Goal: Transaction & Acquisition: Obtain resource

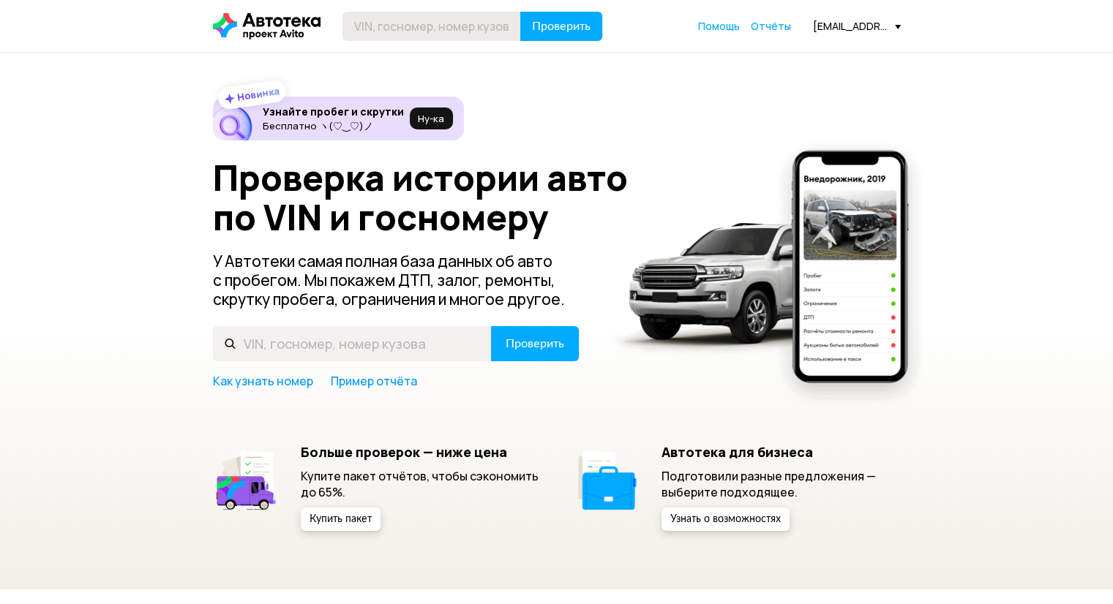
drag, startPoint x: 511, startPoint y: 39, endPoint x: 482, endPoint y: 18, distance: 35.7
type input "[VEHICLE_IDENTIFICATION_NUMBER]"
click at [562, 25] on span "Проверить" at bounding box center [561, 26] width 59 height 12
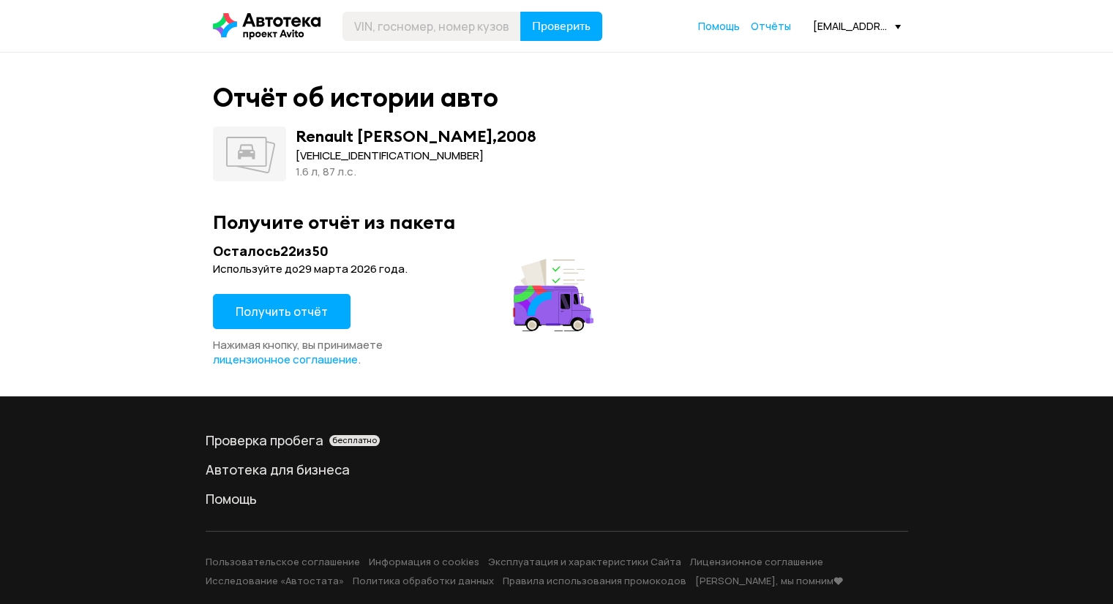
click at [310, 315] on span "Получить отчёт" at bounding box center [282, 312] width 92 height 16
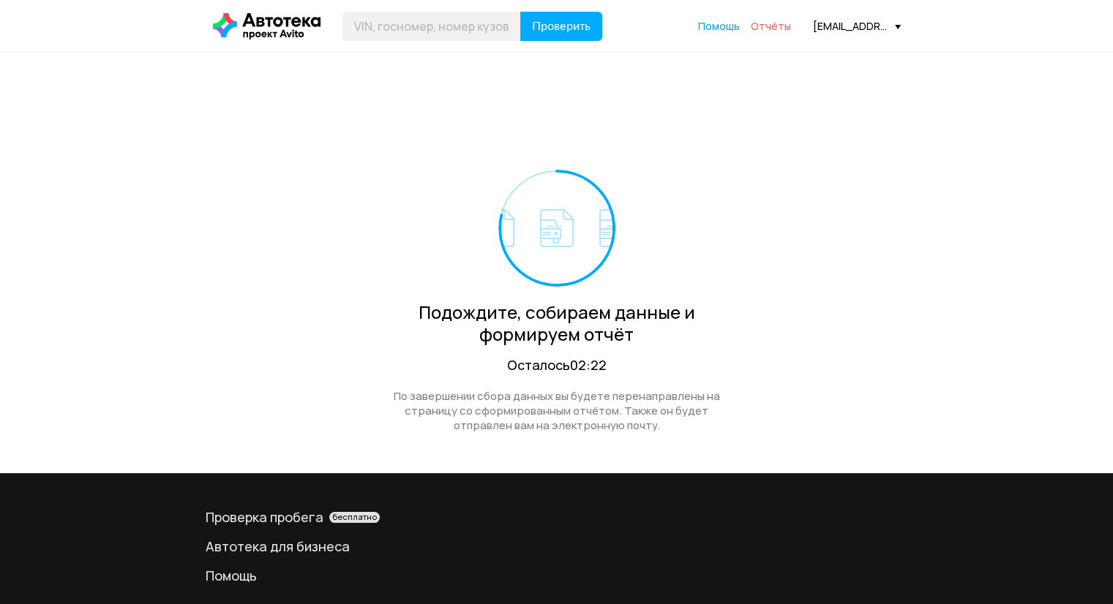
click at [784, 23] on span "Отчёты" at bounding box center [771, 26] width 40 height 14
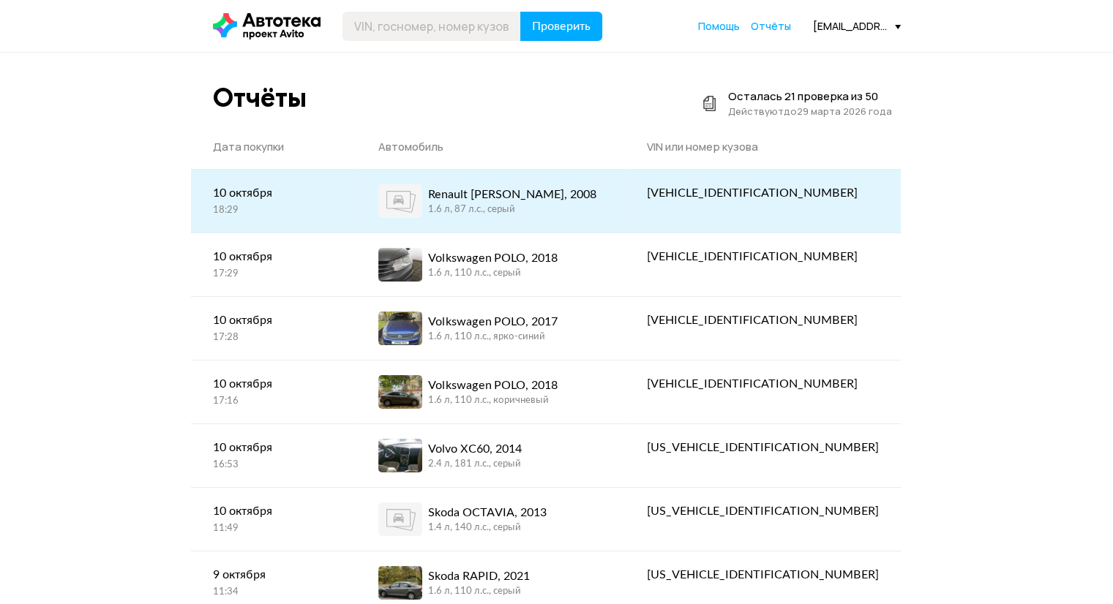
click at [603, 187] on div "Renault [PERSON_NAME], 2008 1.6 л, 87 л.c., серый" at bounding box center [490, 201] width 225 height 34
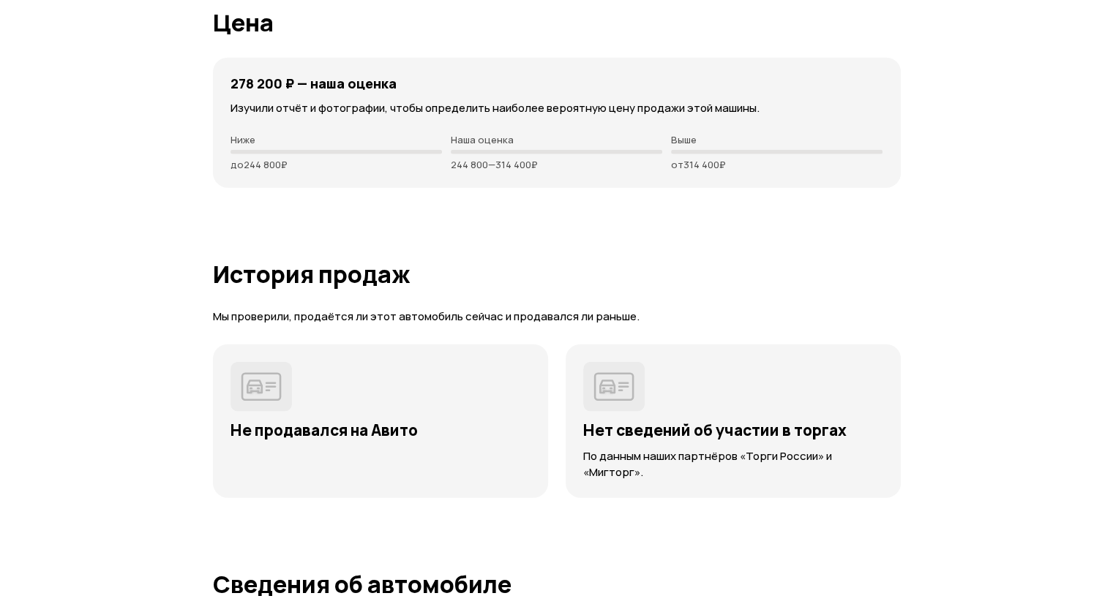
scroll to position [3512, 0]
